Goal: Information Seeking & Learning: Find specific page/section

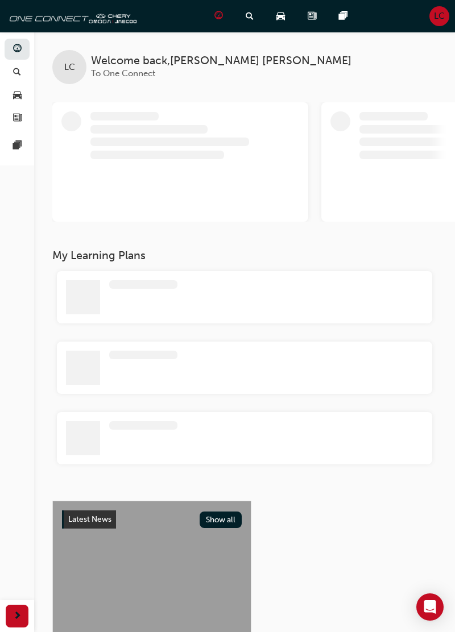
click at [19, 91] on span "car-icon" at bounding box center [17, 95] width 9 height 10
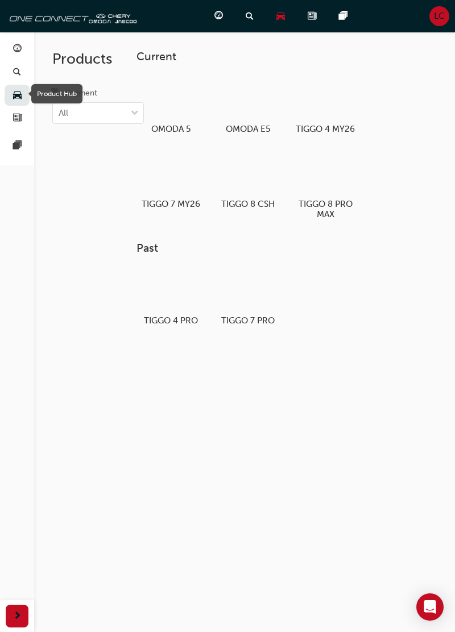
click at [18, 147] on span "pages-icon" at bounding box center [17, 146] width 9 height 10
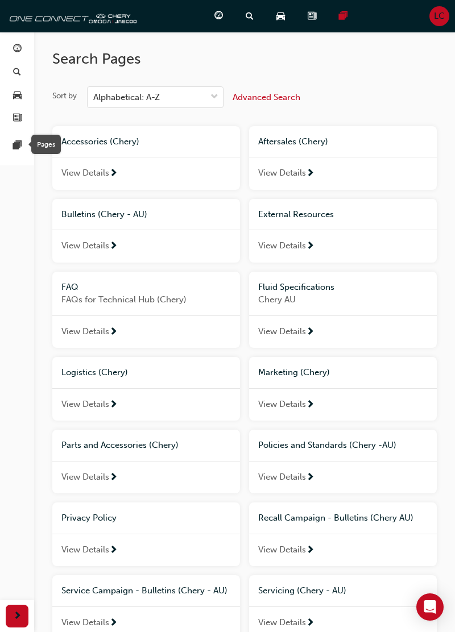
click at [118, 243] on span "next-icon" at bounding box center [113, 247] width 9 height 10
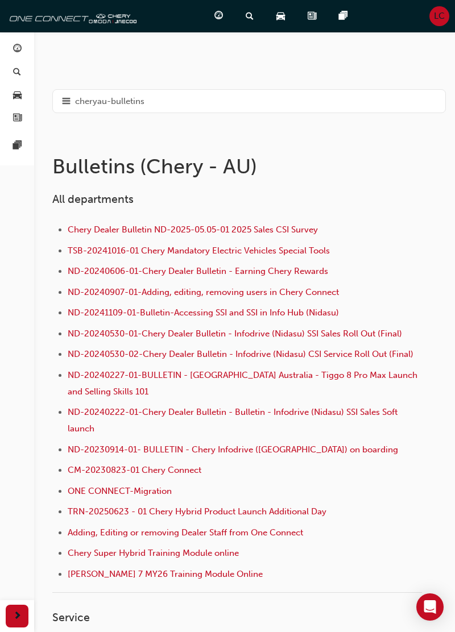
scroll to position [92, 0]
click at [341, 92] on div "cheryau-bulletins" at bounding box center [248, 101] width 393 height 24
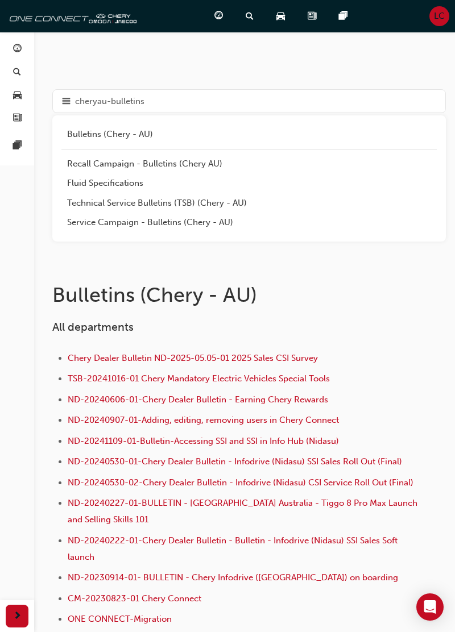
click at [241, 197] on div "Technical Service Bulletins (TSB) (Chery - AU)" at bounding box center [249, 203] width 364 height 13
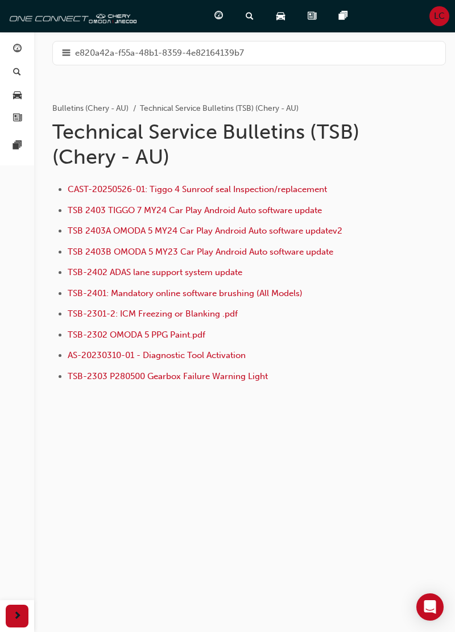
click at [163, 48] on span "e820a42a-f55a-48b1-8359-4e82164139b7" at bounding box center [159, 53] width 169 height 13
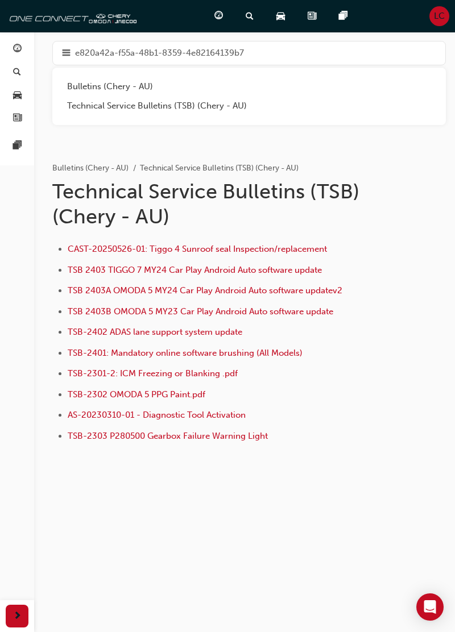
click at [168, 105] on div "Technical Service Bulletins (TSB) (Chery - AU)" at bounding box center [249, 105] width 364 height 13
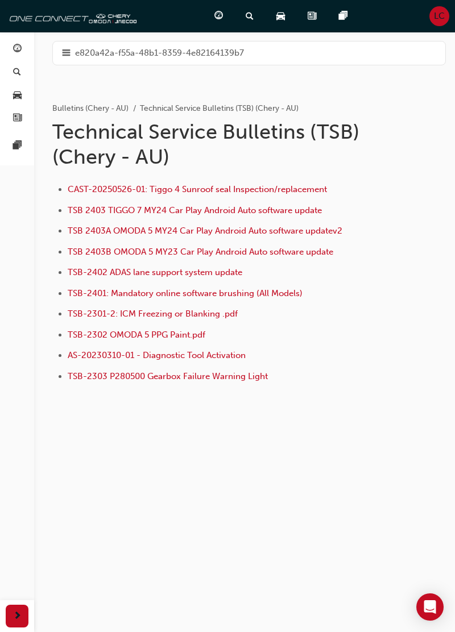
click at [223, 49] on span "e820a42a-f55a-48b1-8359-4e82164139b7" at bounding box center [159, 53] width 169 height 13
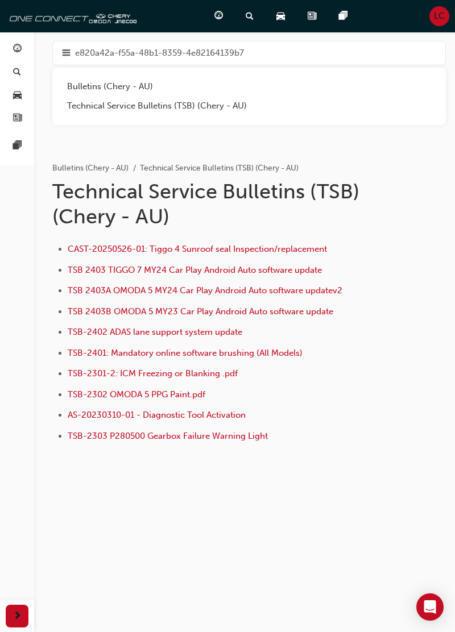
click at [175, 82] on div "Bulletins (Chery - AU)" at bounding box center [249, 86] width 364 height 13
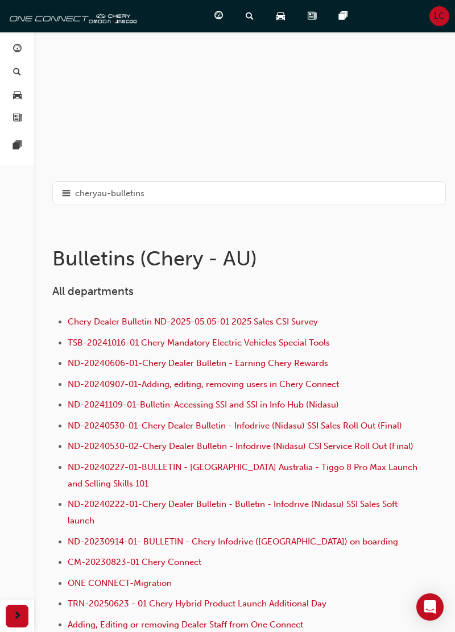
click at [133, 194] on span "cheryau-bulletins" at bounding box center [109, 193] width 69 height 13
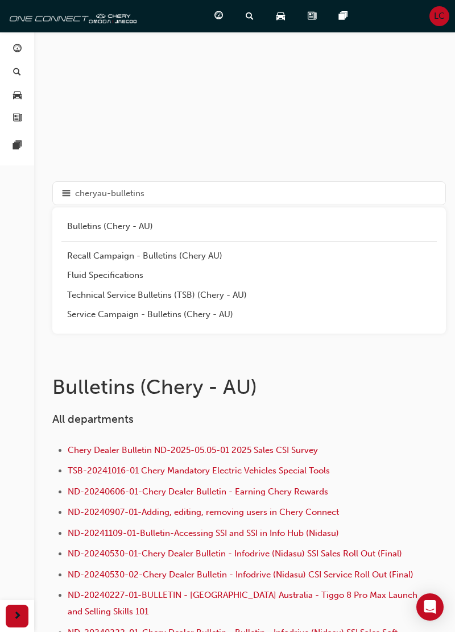
click at [138, 317] on div "Service Campaign - Bulletins (Chery - AU)" at bounding box center [249, 314] width 364 height 13
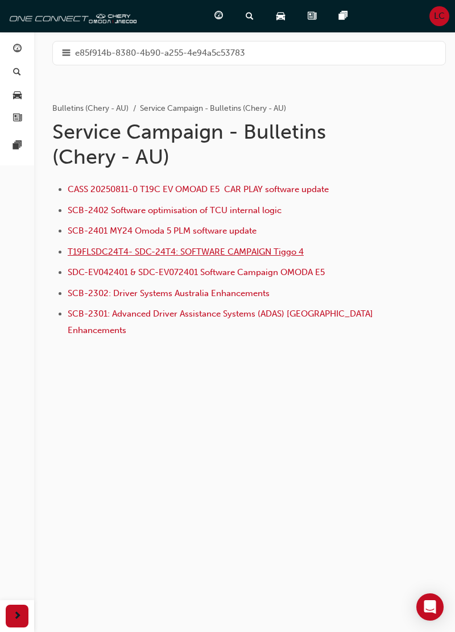
click at [290, 255] on span "T19FLSDC24T4- SDC-24T4: SOFTWARE CAMPAIGN Tiggo 4" at bounding box center [186, 252] width 236 height 10
